Goal: Task Accomplishment & Management: Manage account settings

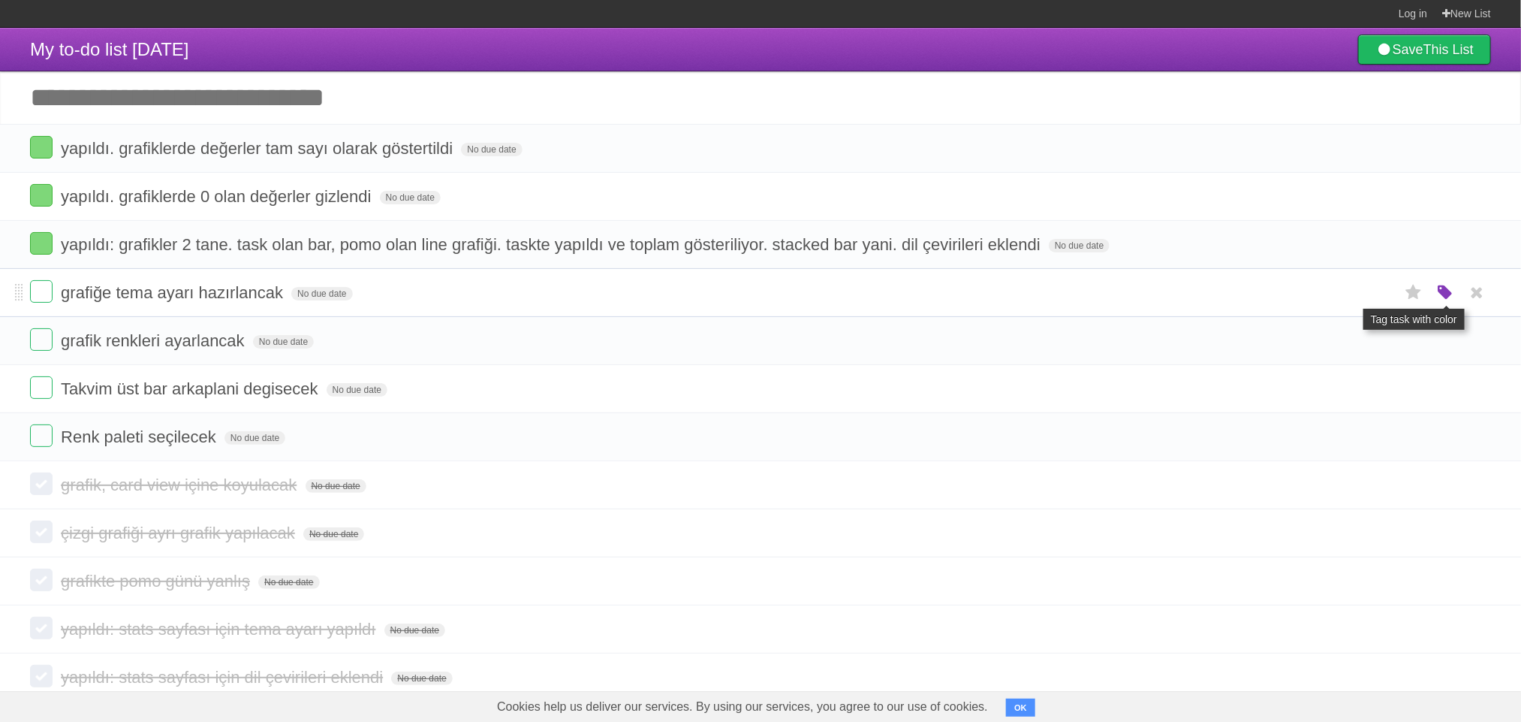
click at [1440, 303] on icon "button" at bounding box center [1445, 293] width 21 height 20
click at [1336, 293] on label "Green" at bounding box center [1339, 292] width 17 height 17
click at [99, 296] on span "grafiğe tema ayarı hazırlancak" at bounding box center [174, 292] width 226 height 19
click at [65, 295] on input "**********" at bounding box center [185, 294] width 249 height 20
type input "**********"
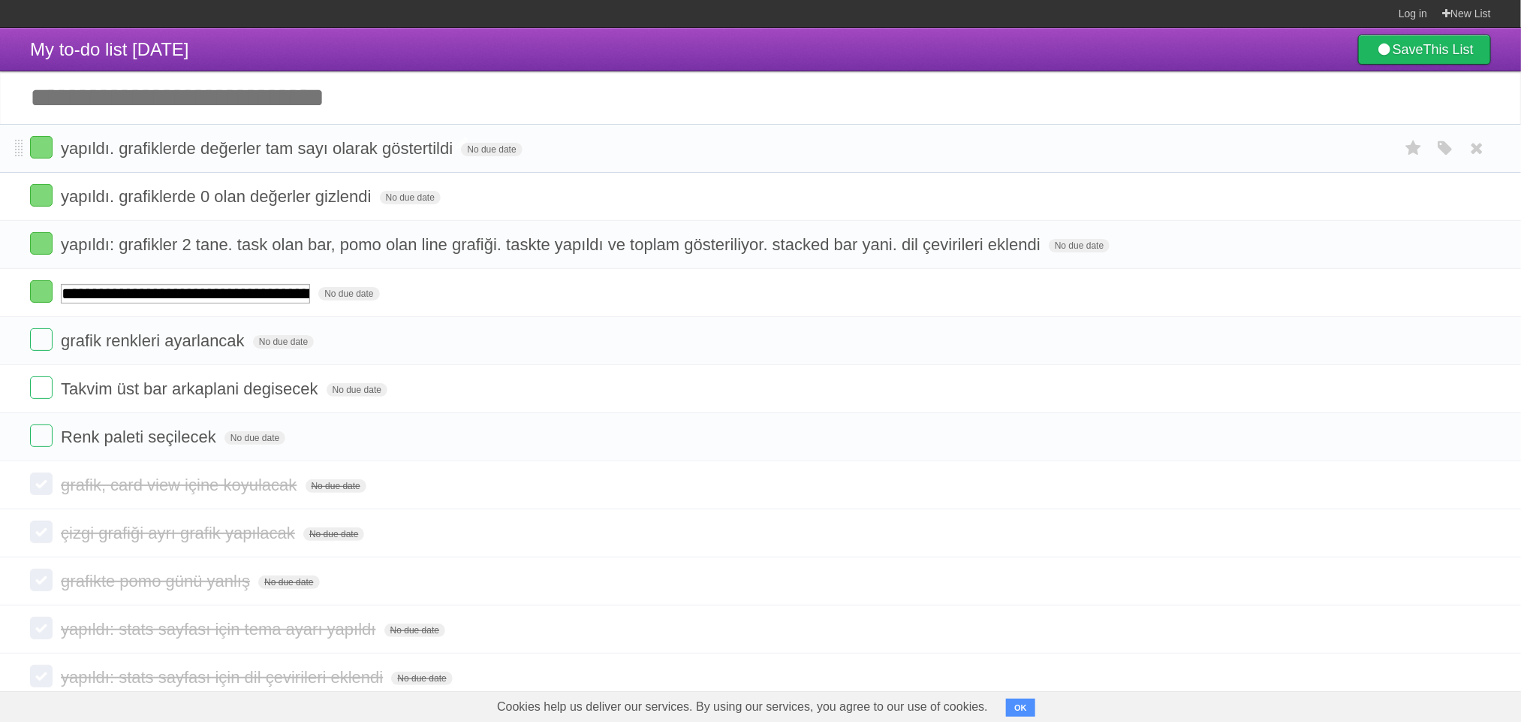
click at [113, 158] on span "yapıldı. grafiklerde değerler tam sayı olarak göstertildi" at bounding box center [259, 148] width 396 height 19
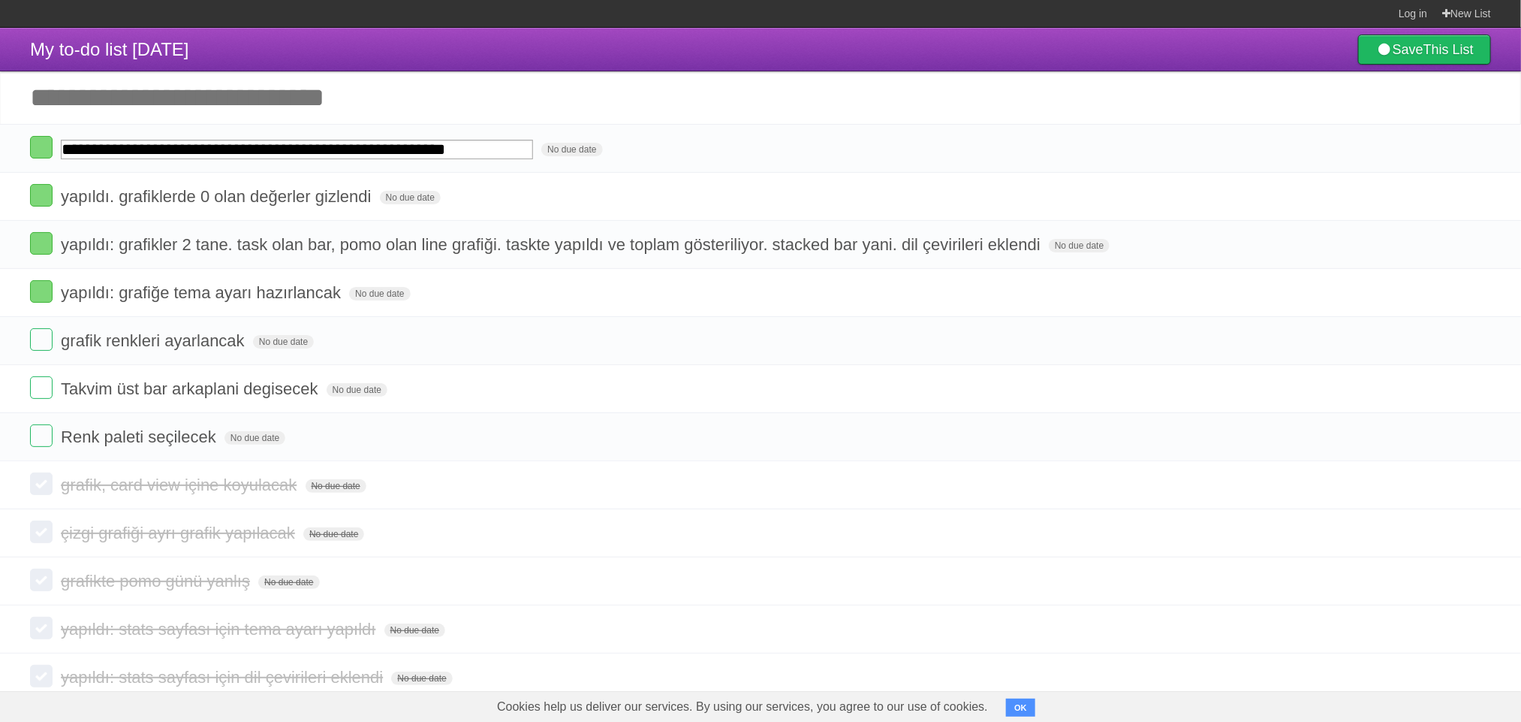
click at [224, 81] on input "Add another task" at bounding box center [760, 97] width 1521 height 53
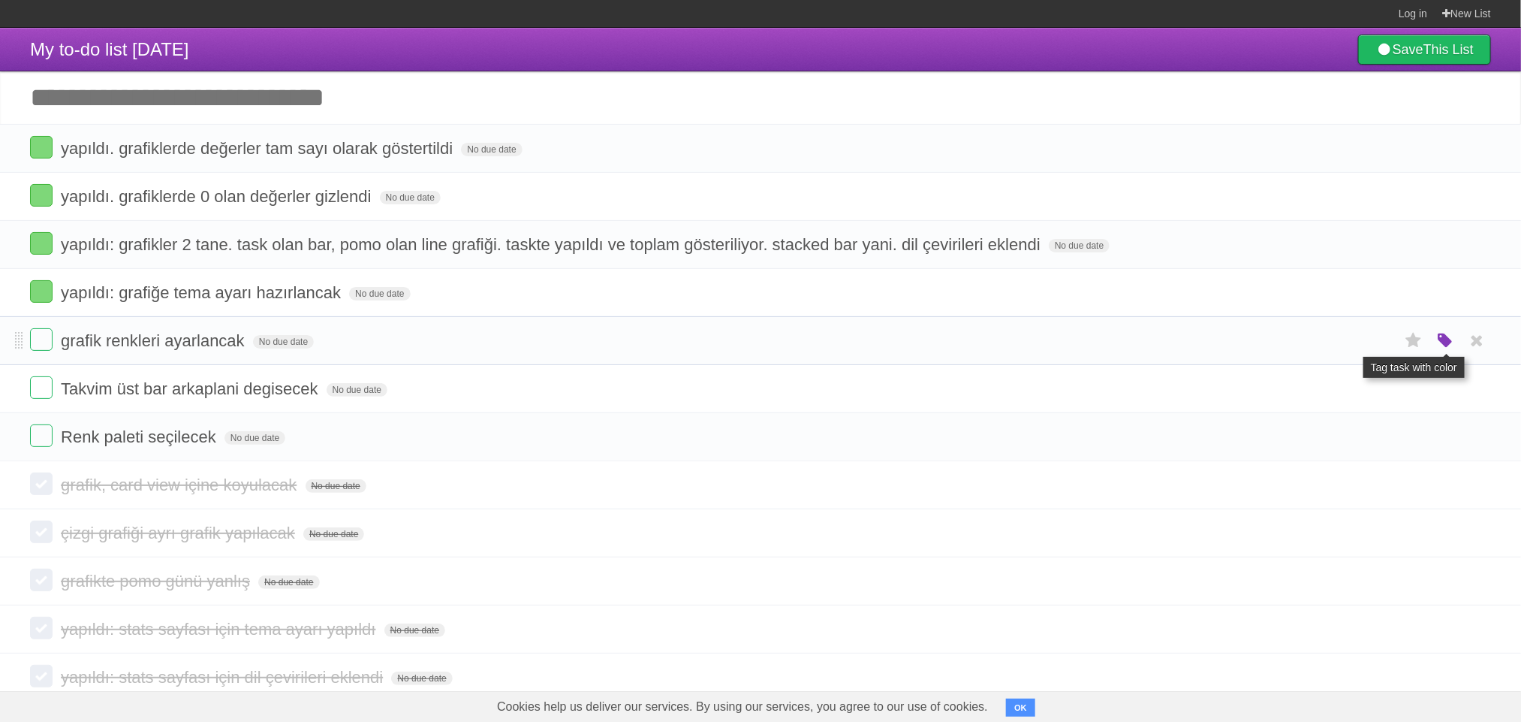
click at [1442, 343] on icon "button" at bounding box center [1445, 341] width 21 height 20
click at [1336, 345] on label "Green" at bounding box center [1339, 340] width 17 height 17
click at [212, 108] on input "Add another task" at bounding box center [760, 97] width 1521 height 53
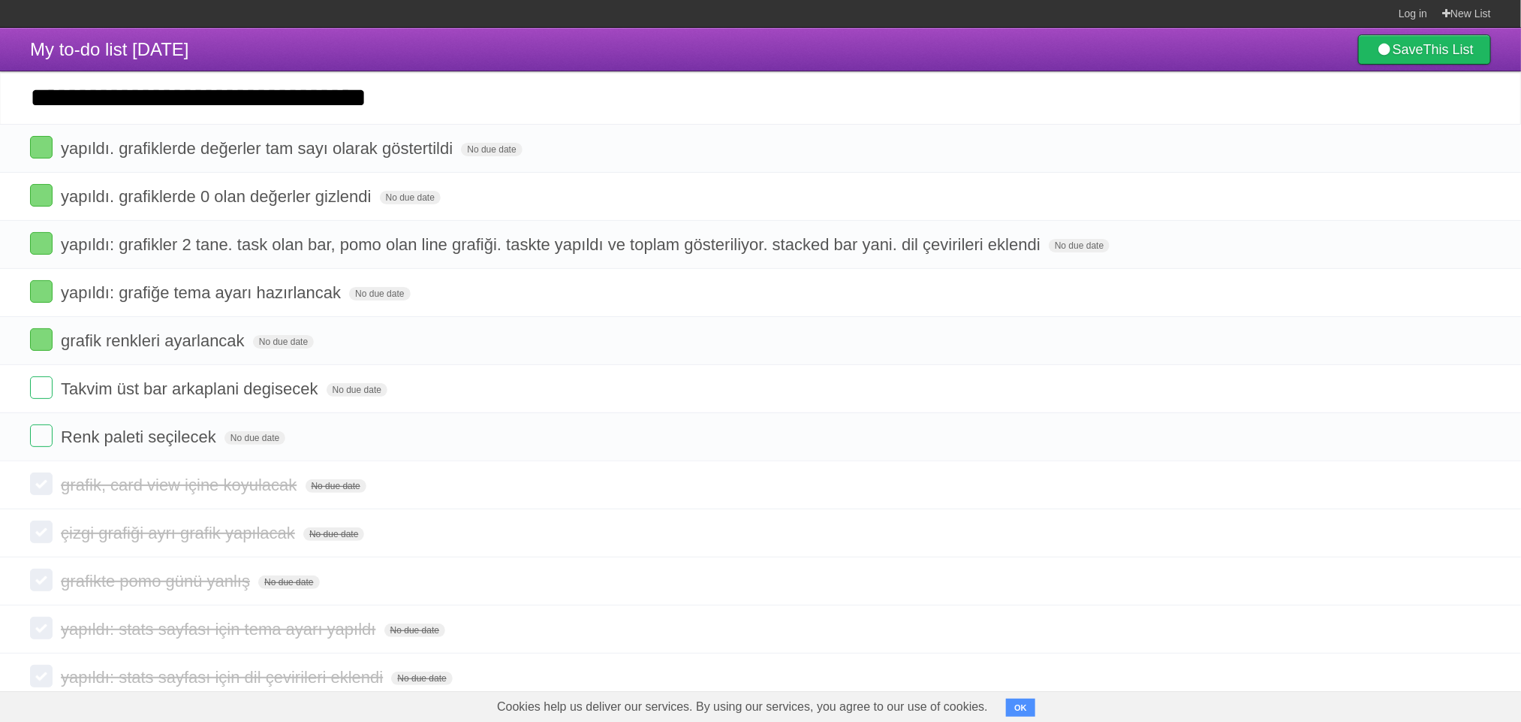
type input "**********"
click input "*********" at bounding box center [0, 0] width 0 height 0
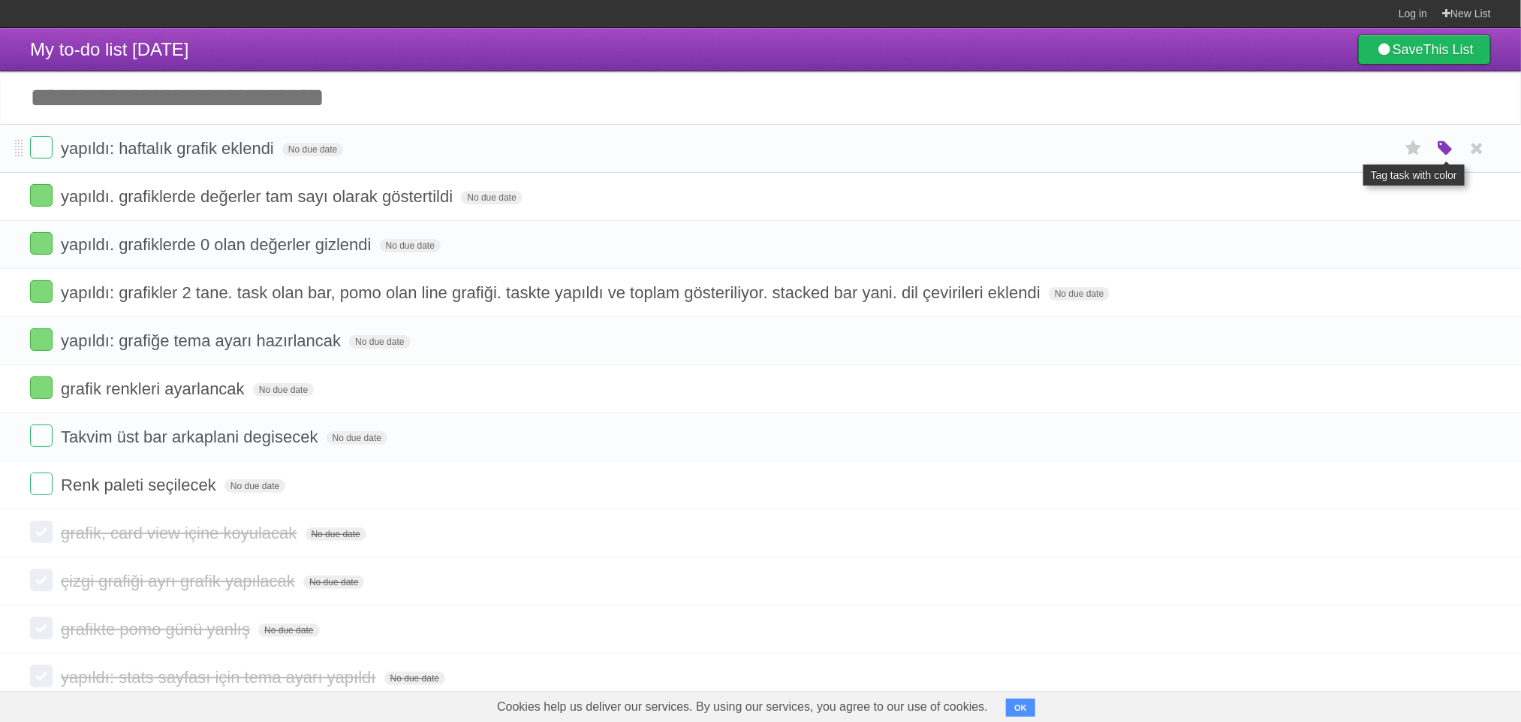
click at [1443, 146] on icon "button" at bounding box center [1445, 149] width 21 height 20
click at [1337, 149] on label "Green" at bounding box center [1339, 148] width 17 height 17
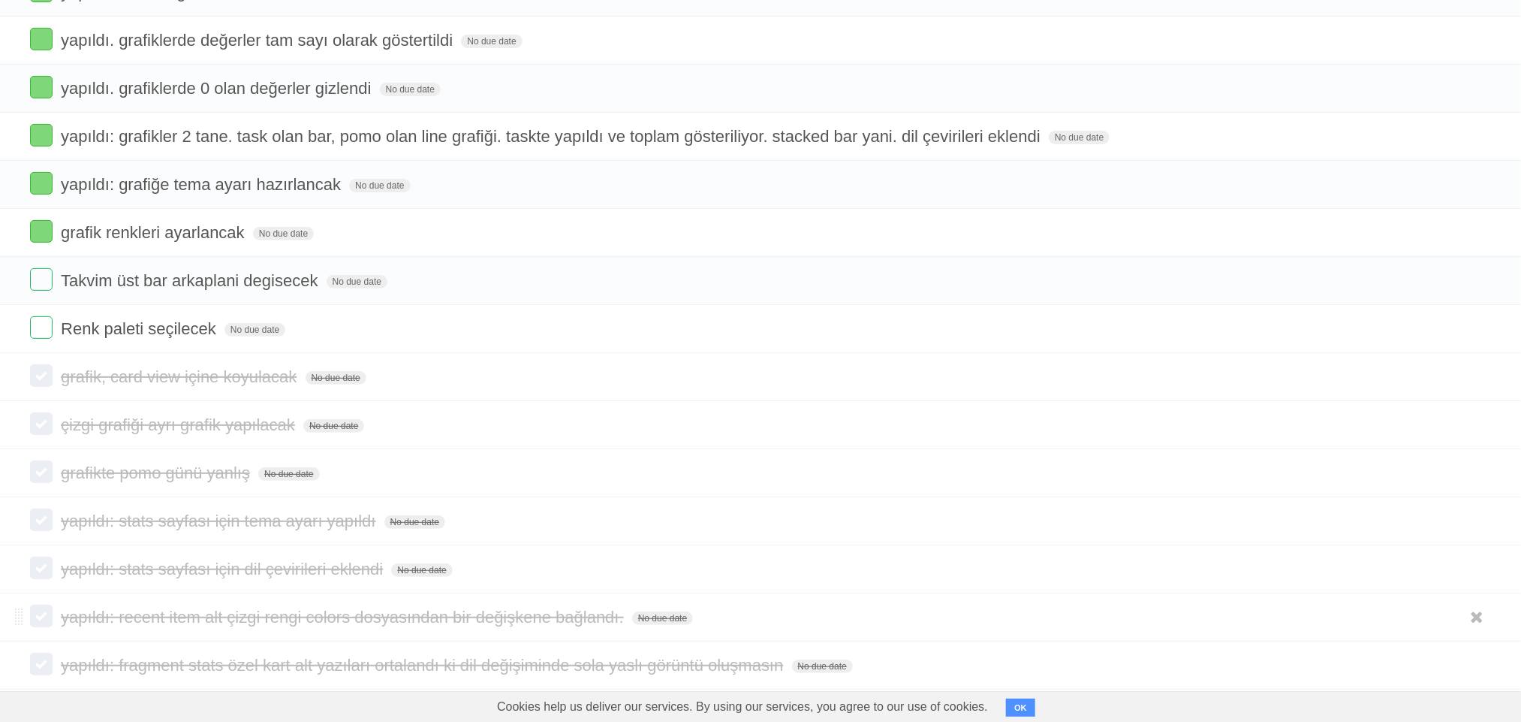
scroll to position [338, 0]
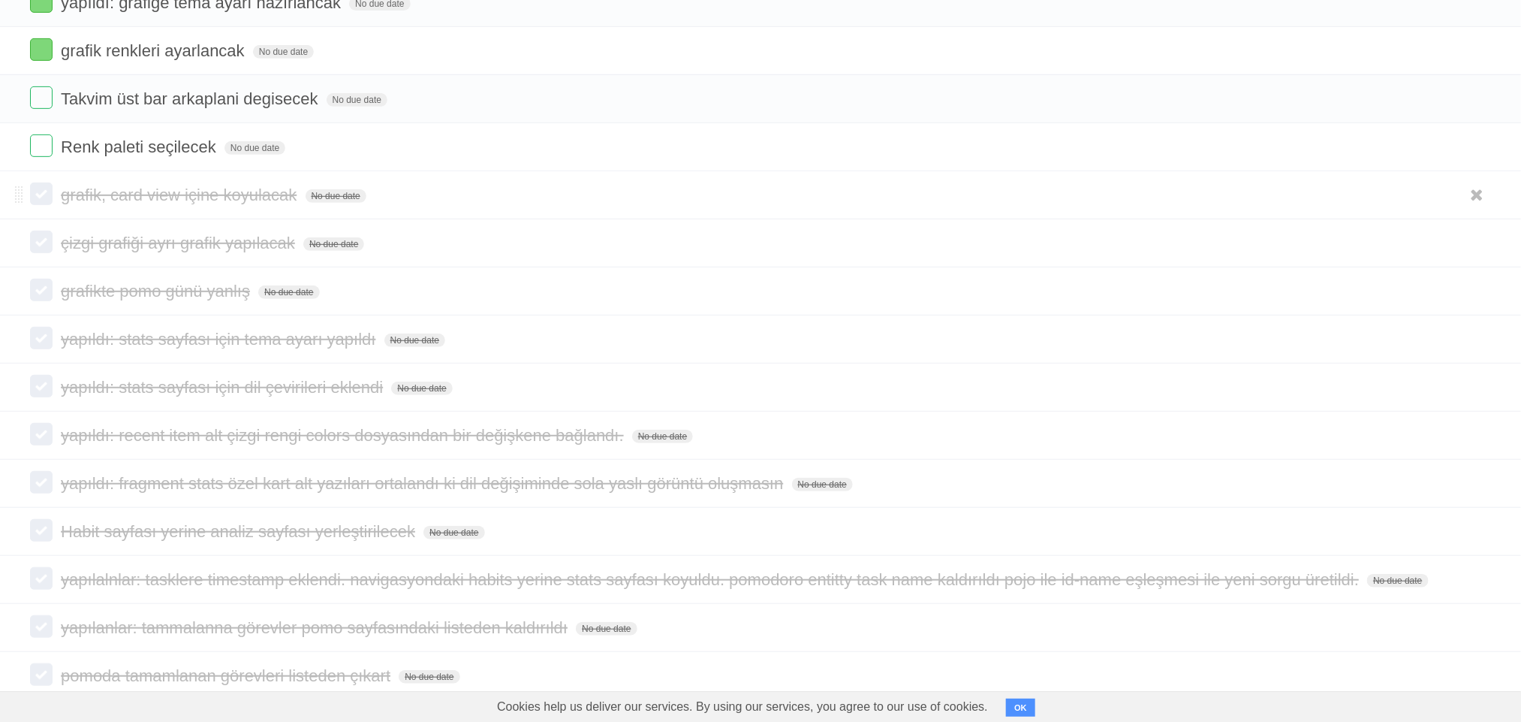
click at [37, 198] on label at bounding box center [41, 193] width 23 height 23
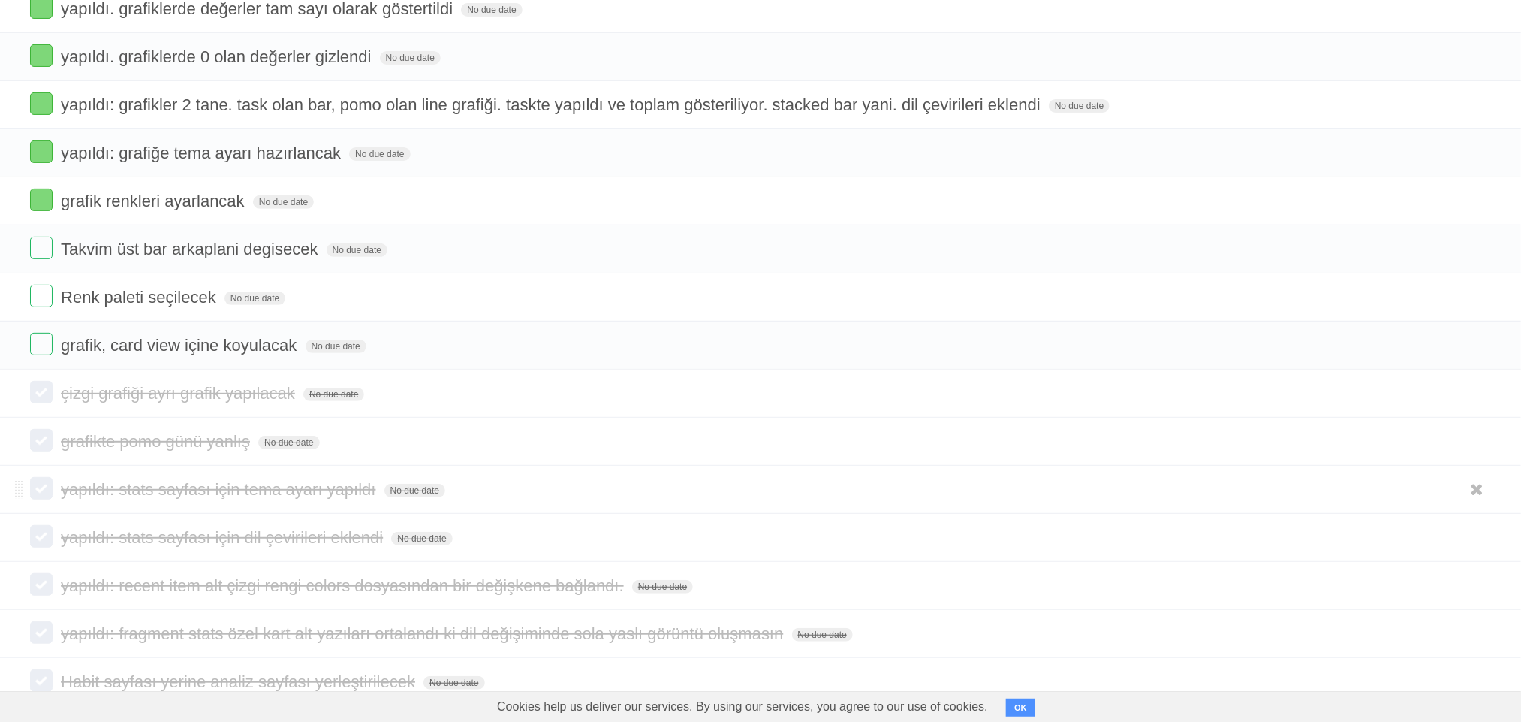
scroll to position [0, 0]
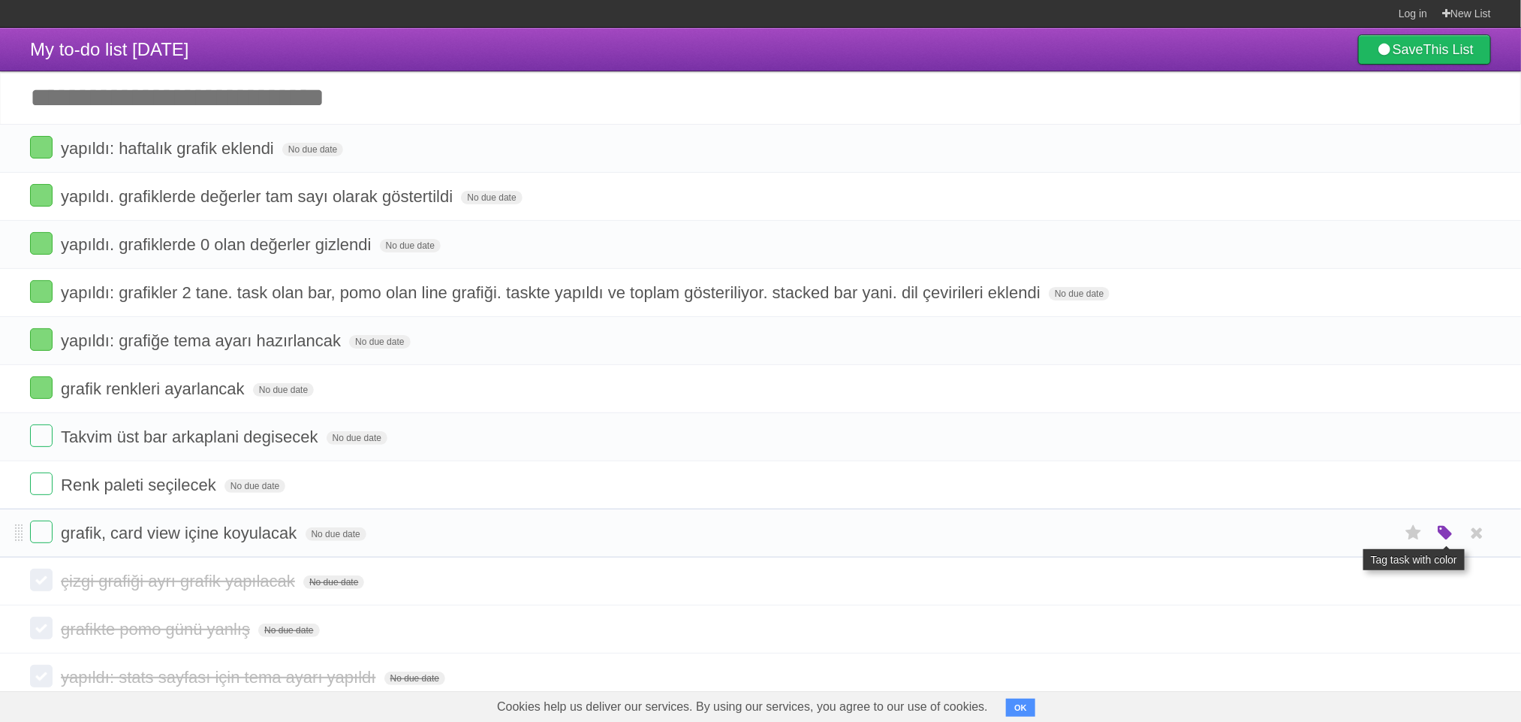
click at [1447, 537] on icon "button" at bounding box center [1445, 533] width 21 height 20
click at [1339, 535] on label "Green" at bounding box center [1339, 532] width 17 height 17
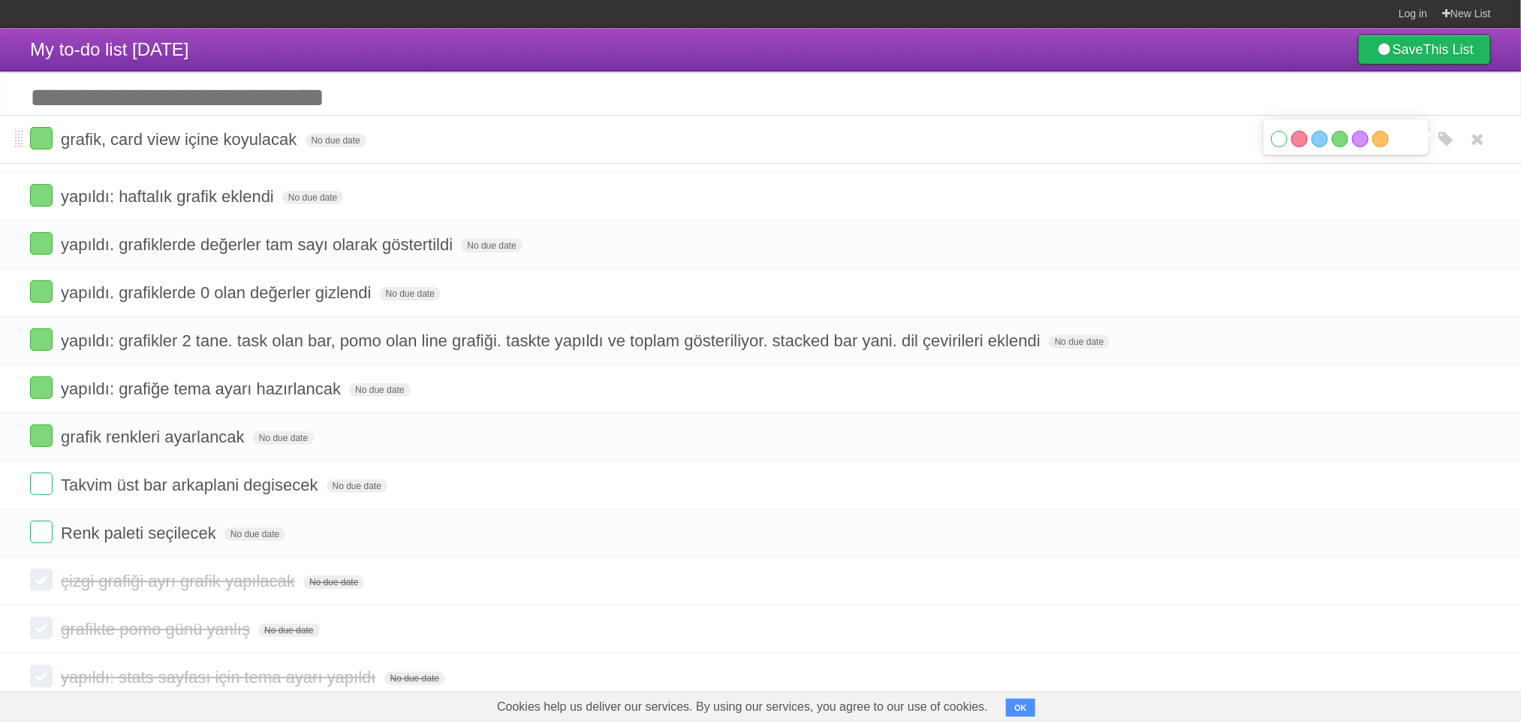
drag, startPoint x: 20, startPoint y: 544, endPoint x: 0, endPoint y: 142, distance: 402.3
click at [95, 101] on input "Add another task" at bounding box center [760, 97] width 1521 height 53
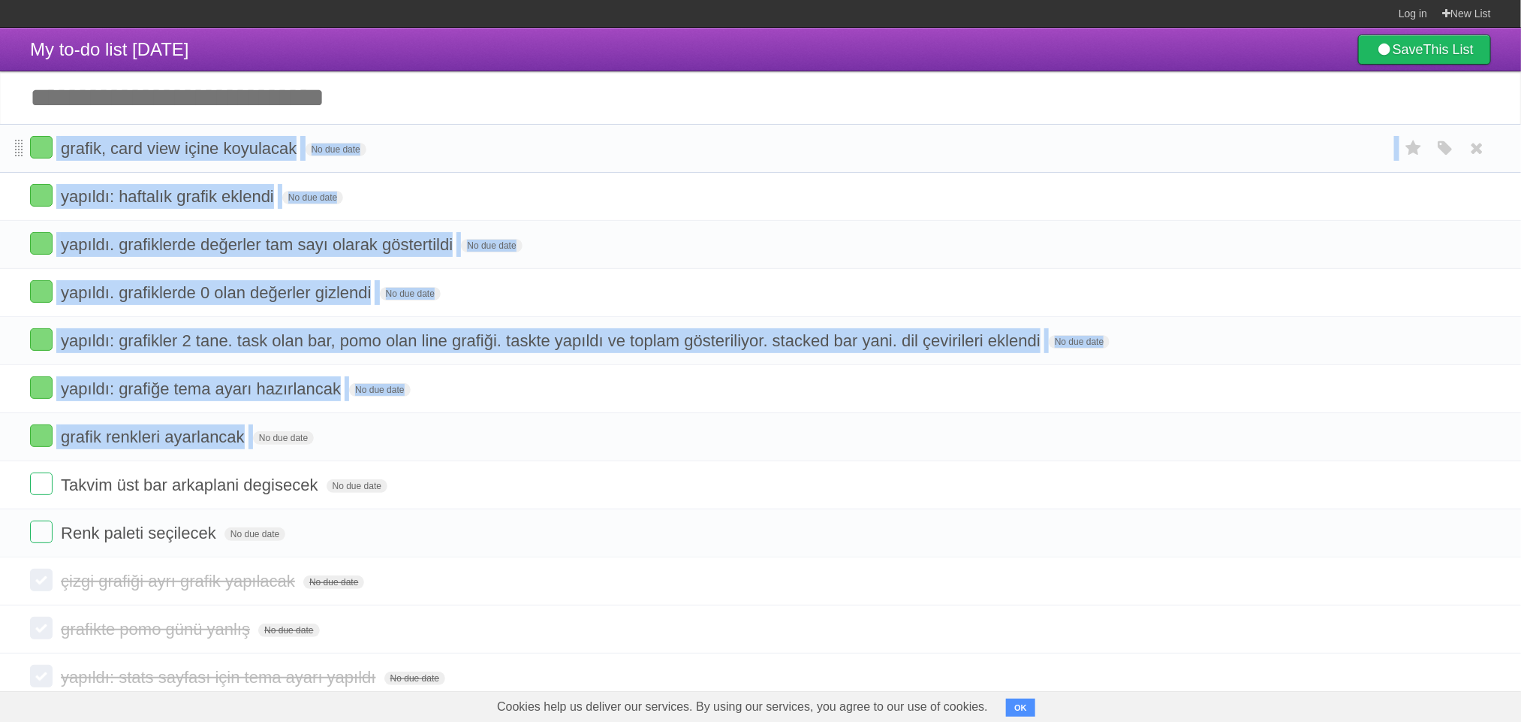
drag, startPoint x: 251, startPoint y: 446, endPoint x: 17, endPoint y: 156, distance: 372.7
click at [17, 156] on ul "grafik, card view içine koyulacak No due date White Red Blue Green Purple Orang…" at bounding box center [760, 340] width 1521 height 433
copy ul "grafik, card view içine koyulacak No due date White Red Blue Green Purple Orang…"
